Goal: Ask a question

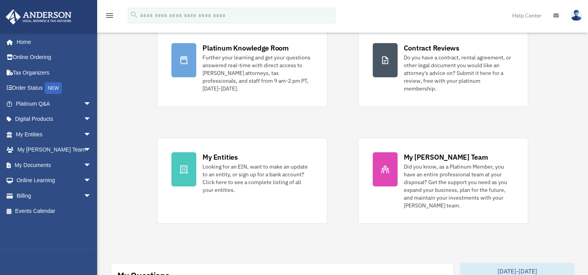
scroll to position [78, 0]
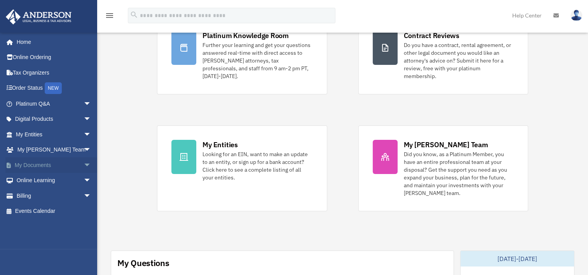
click at [35, 162] on link "My Documents arrow_drop_down" at bounding box center [53, 165] width 97 height 16
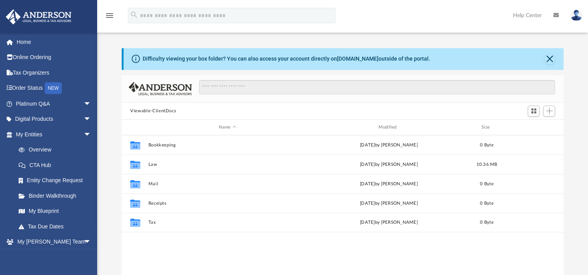
scroll to position [170, 435]
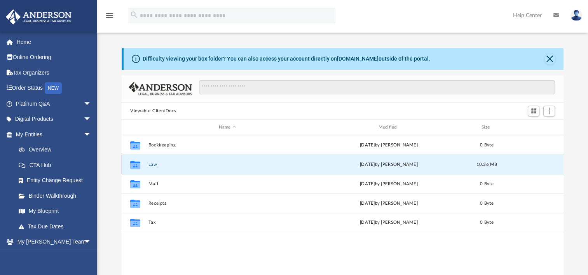
click at [154, 165] on button "Law" at bounding box center [227, 164] width 158 height 5
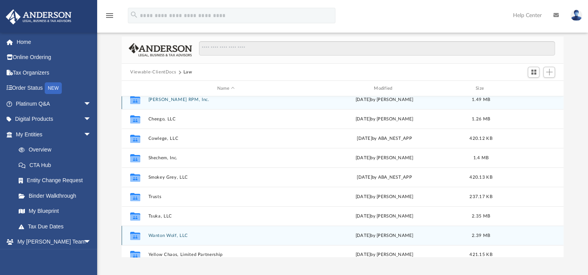
scroll to position [0, 0]
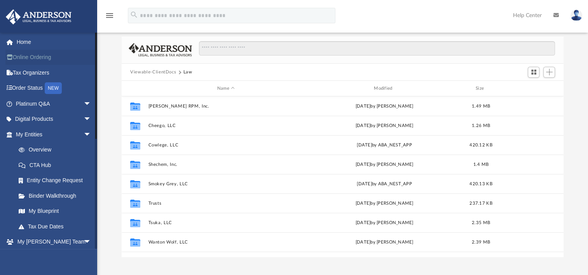
click at [40, 56] on link "Online Ordering" at bounding box center [53, 58] width 97 height 16
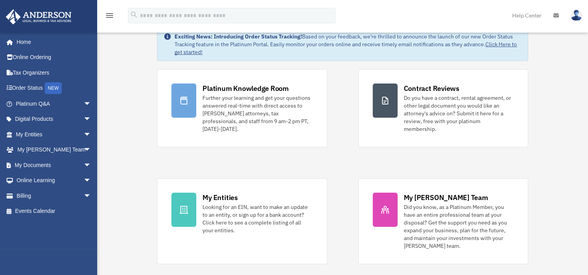
scroll to position [39, 0]
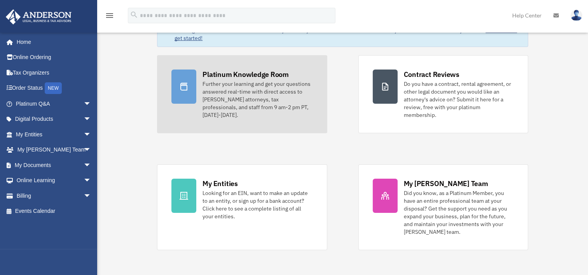
click at [242, 96] on div "Further your learning and get your questions answered real-time with direct acc…" at bounding box center [257, 99] width 110 height 39
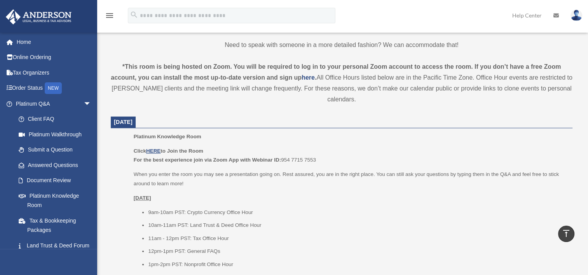
scroll to position [272, 0]
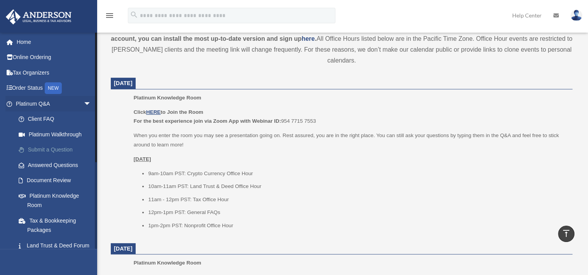
click at [48, 147] on link "Submit a Question" at bounding box center [57, 150] width 92 height 16
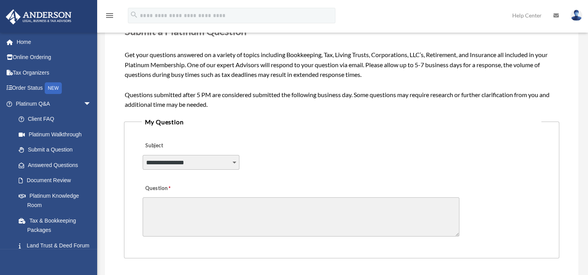
scroll to position [155, 0]
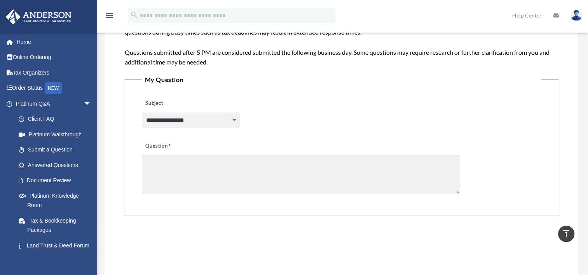
click at [231, 122] on select "**********" at bounding box center [191, 120] width 97 height 15
click at [56, 165] on link "Answered Questions" at bounding box center [57, 165] width 92 height 16
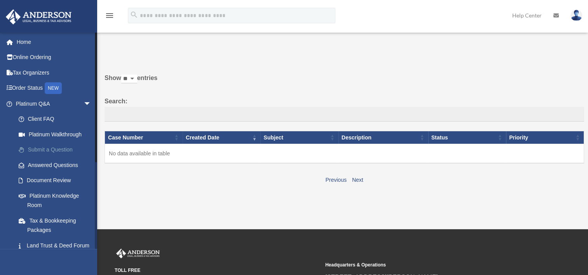
click at [70, 147] on link "Submit a Question" at bounding box center [57, 150] width 92 height 16
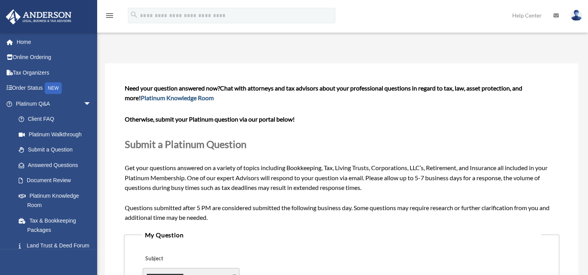
click at [184, 99] on link "Platinum Knowledge Room" at bounding box center [177, 97] width 73 height 7
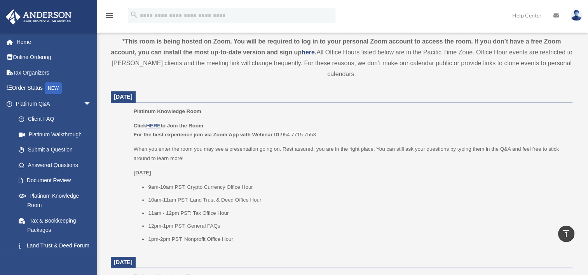
scroll to position [272, 0]
